Goal: Information Seeking & Learning: Get advice/opinions

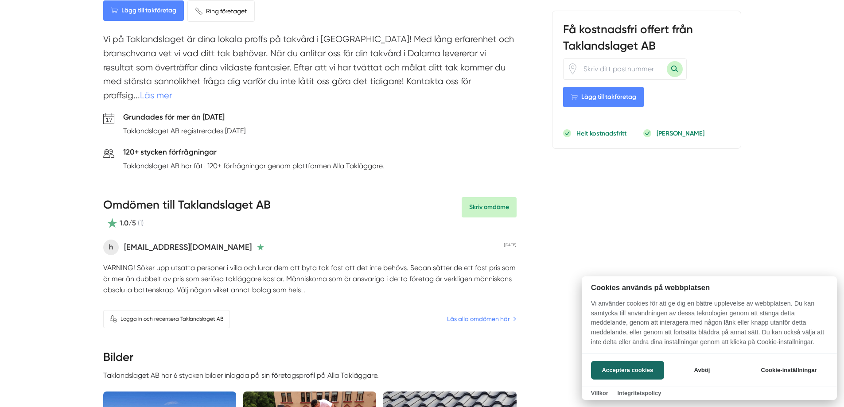
scroll to position [355, 0]
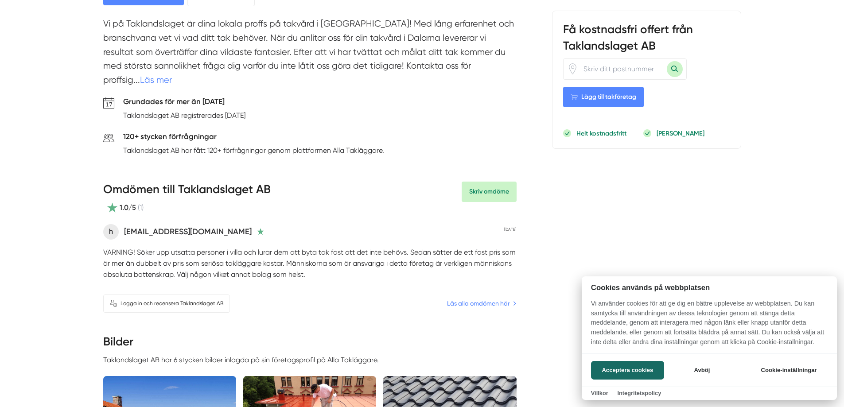
click at [491, 291] on div at bounding box center [422, 203] width 844 height 407
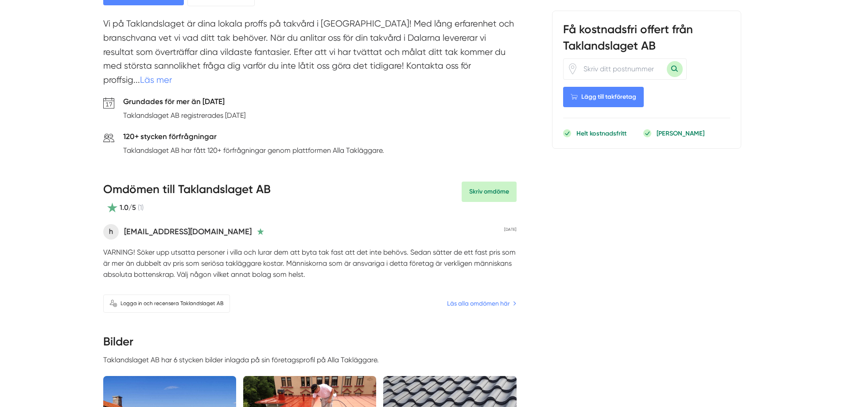
click at [491, 299] on link "Läs alla omdömen här" at bounding box center [482, 304] width 70 height 10
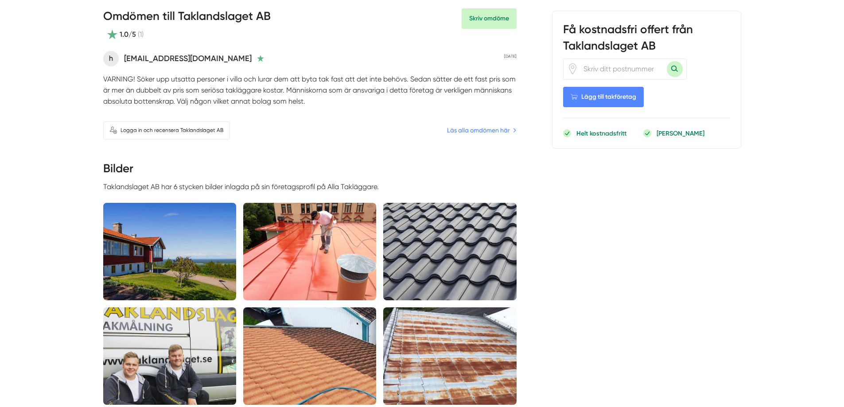
scroll to position [532, 0]
